Goal: Navigation & Orientation: Find specific page/section

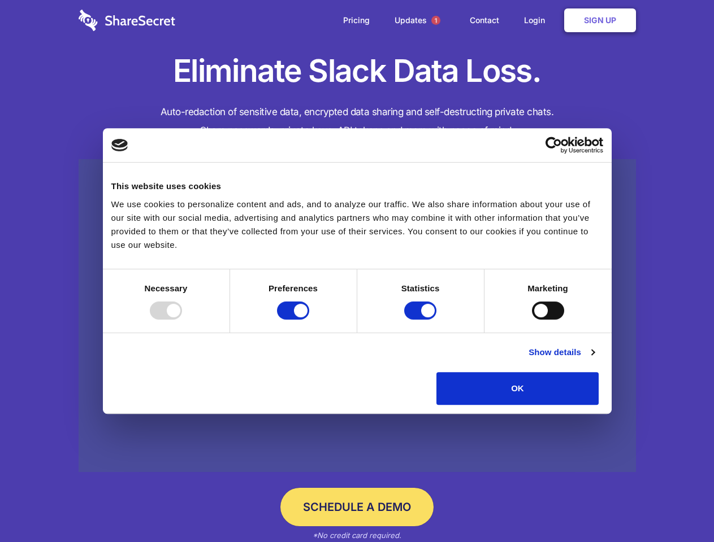
click at [182, 320] on div at bounding box center [166, 311] width 32 height 18
click at [309, 320] on input "Preferences" at bounding box center [293, 311] width 32 height 18
checkbox input "false"
click at [421, 320] on input "Statistics" at bounding box center [420, 311] width 32 height 18
checkbox input "false"
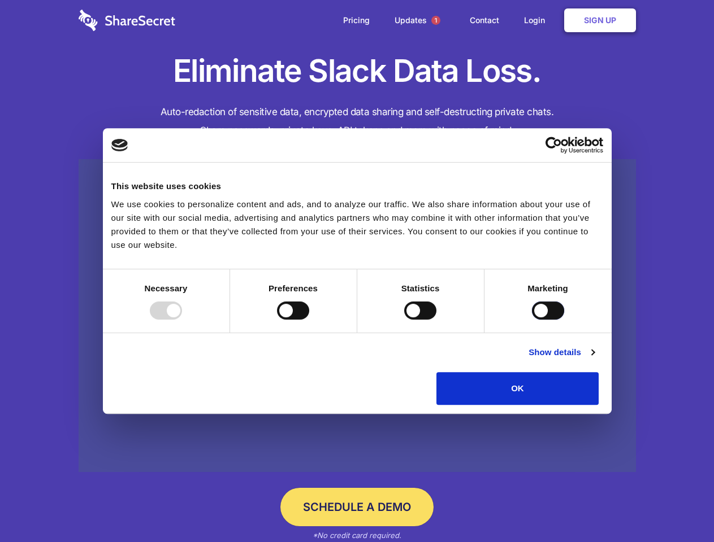
click at [532, 320] on input "Marketing" at bounding box center [548, 311] width 32 height 18
checkbox input "true"
click at [594, 359] on link "Show details" at bounding box center [561, 353] width 66 height 14
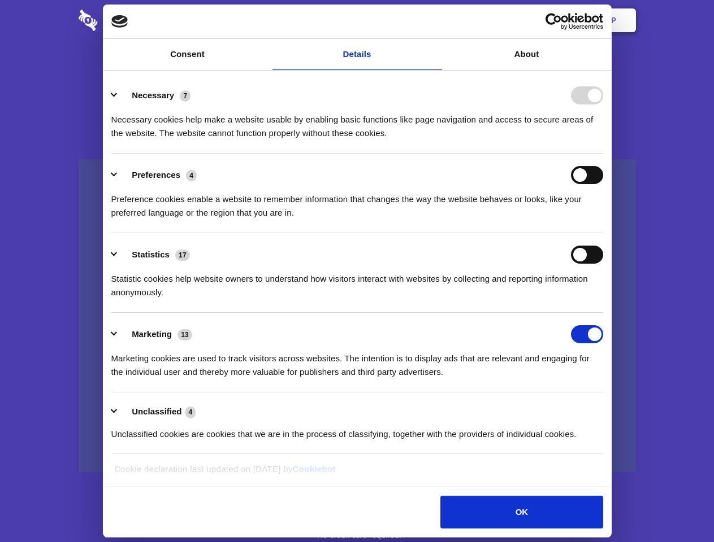
click at [603, 220] on div "Preferences 4 Preference cookies enable a website to remember information that …" at bounding box center [357, 193] width 492 height 54
click at [435, 20] on span "1" at bounding box center [435, 20] width 9 height 9
